Goal: Navigation & Orientation: Find specific page/section

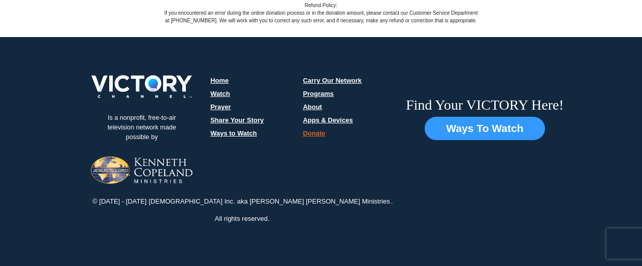
click at [313, 90] on link "Programs" at bounding box center [318, 94] width 31 height 8
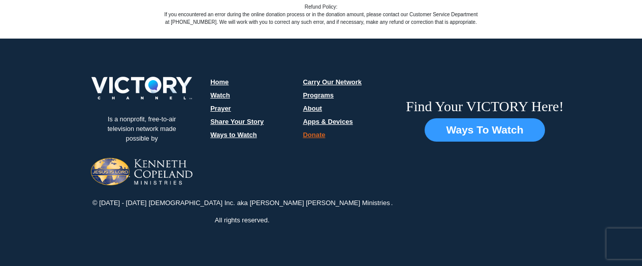
scroll to position [1468, 0]
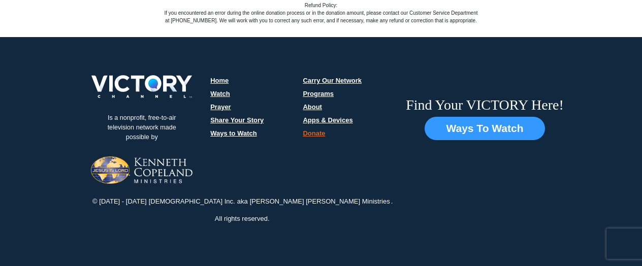
click at [309, 90] on link "Programs" at bounding box center [318, 94] width 31 height 8
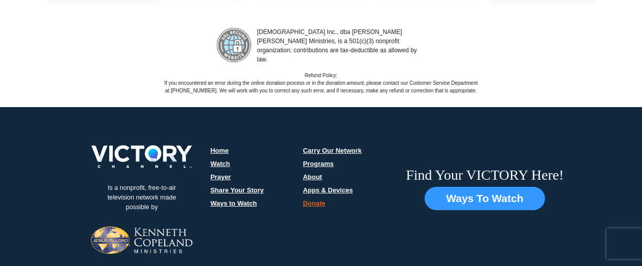
scroll to position [1422, 0]
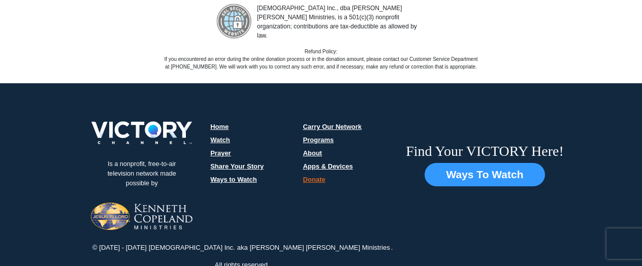
click at [306, 136] on link "Programs" at bounding box center [318, 140] width 31 height 8
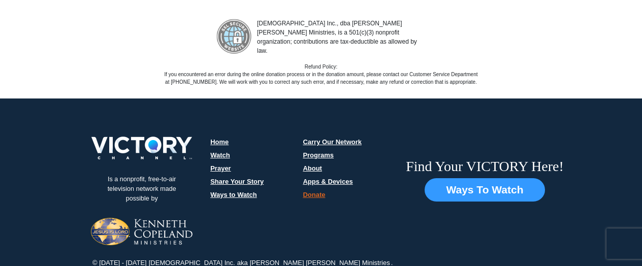
scroll to position [1468, 0]
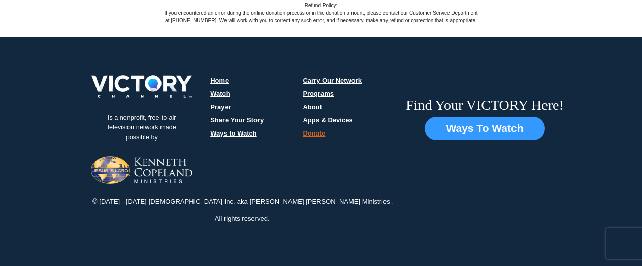
click at [310, 90] on link "Programs" at bounding box center [318, 94] width 31 height 8
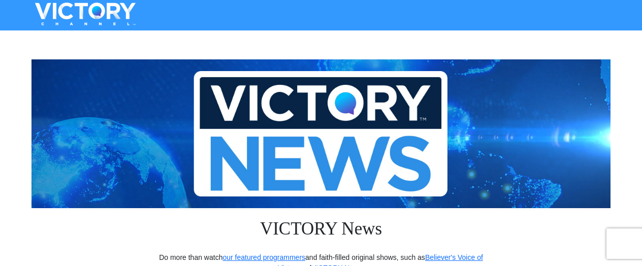
click at [268, 148] on img at bounding box center [320, 133] width 579 height 149
click at [268, 146] on img at bounding box center [320, 133] width 579 height 149
click at [267, 146] on img at bounding box center [320, 133] width 579 height 149
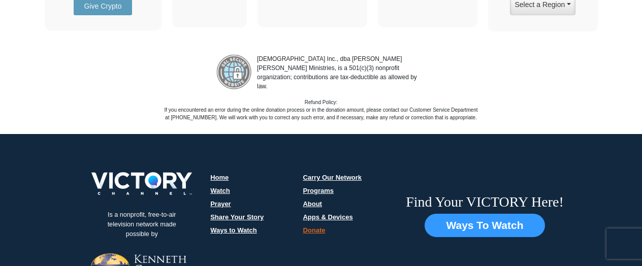
scroll to position [1468, 0]
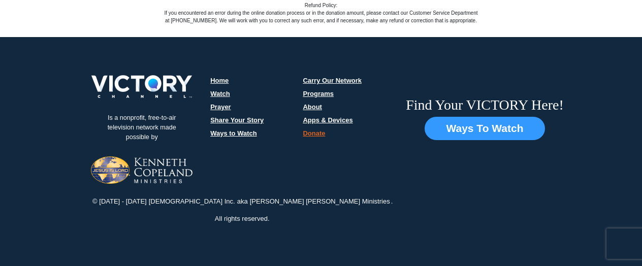
click at [307, 90] on link "Programs" at bounding box center [318, 94] width 31 height 8
